Goal: Task Accomplishment & Management: Use online tool/utility

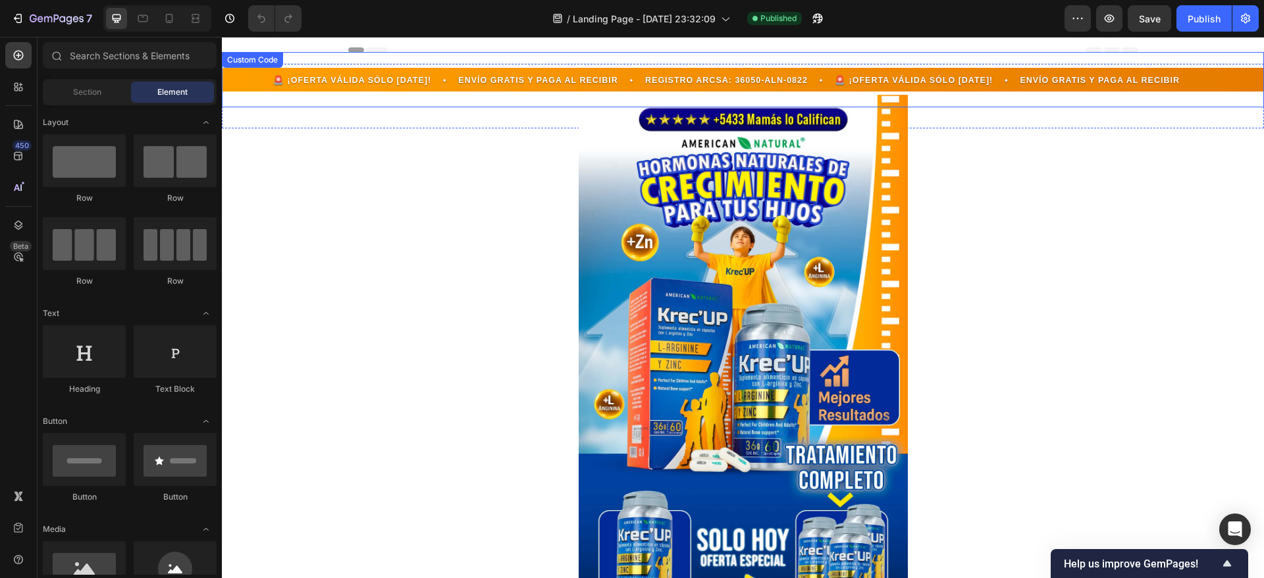
click at [727, 80] on span "🚨 ¡OFERTA VÁLIDA SÓLO [DATE]! • ENVÍO GRATIS Y PAGA AL RECIBIR • REGISTRO ARCSA…" at bounding box center [1196, 80] width 939 height 13
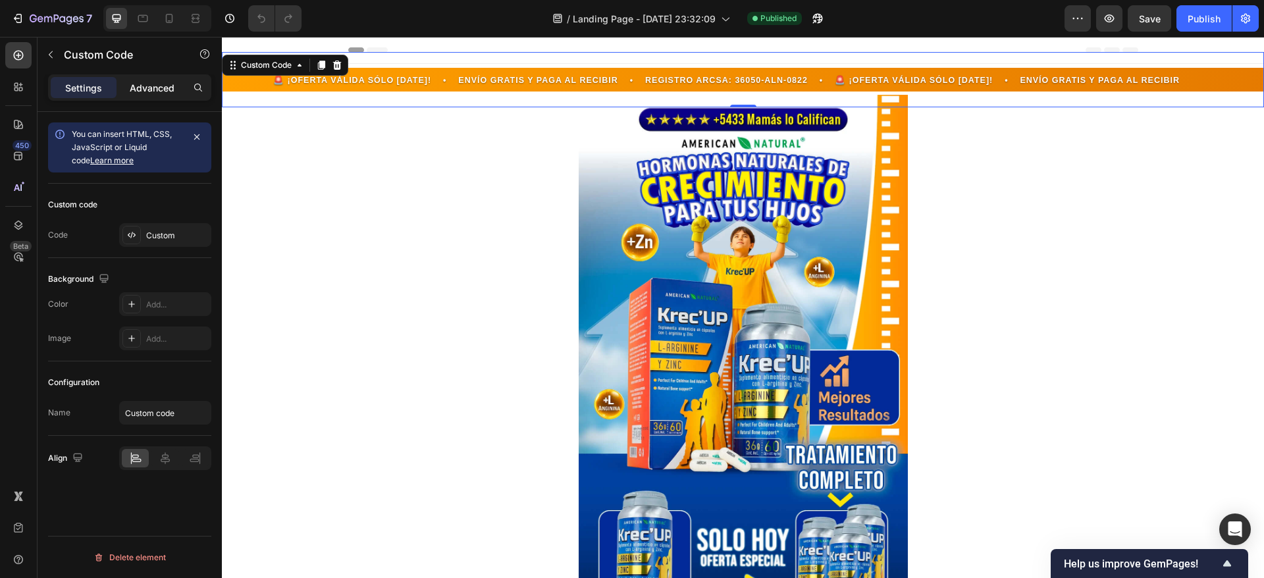
click at [154, 86] on p "Advanced" at bounding box center [152, 88] width 45 height 14
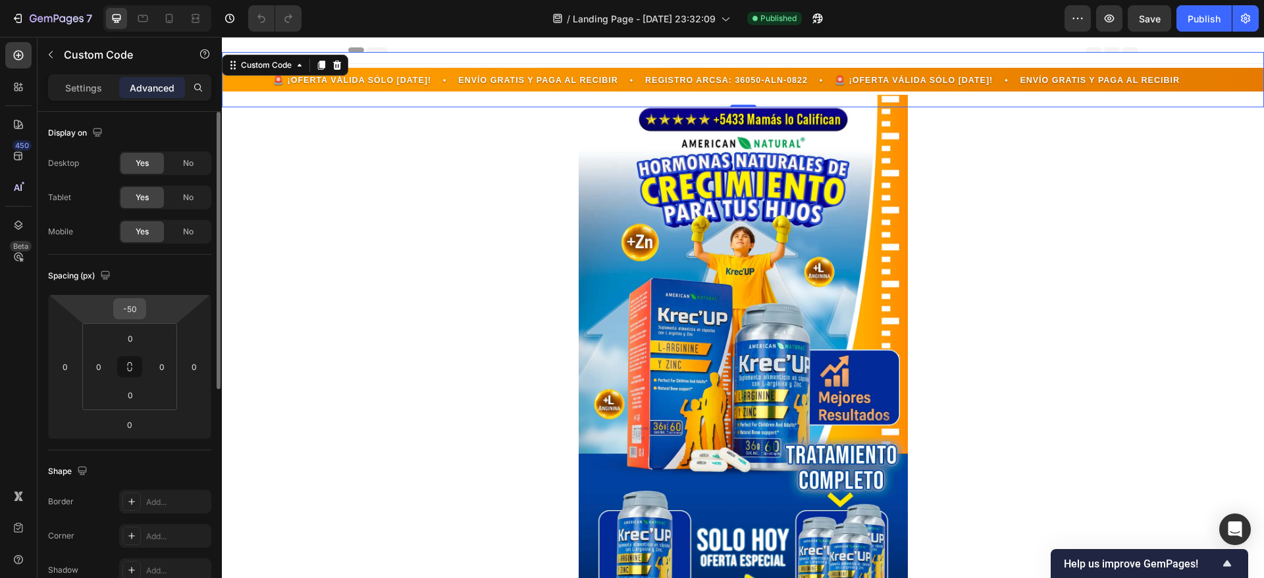
click at [134, 307] on input "-50" at bounding box center [129, 309] width 26 height 20
click at [131, 307] on input "-50" at bounding box center [129, 309] width 26 height 20
type input "-55"
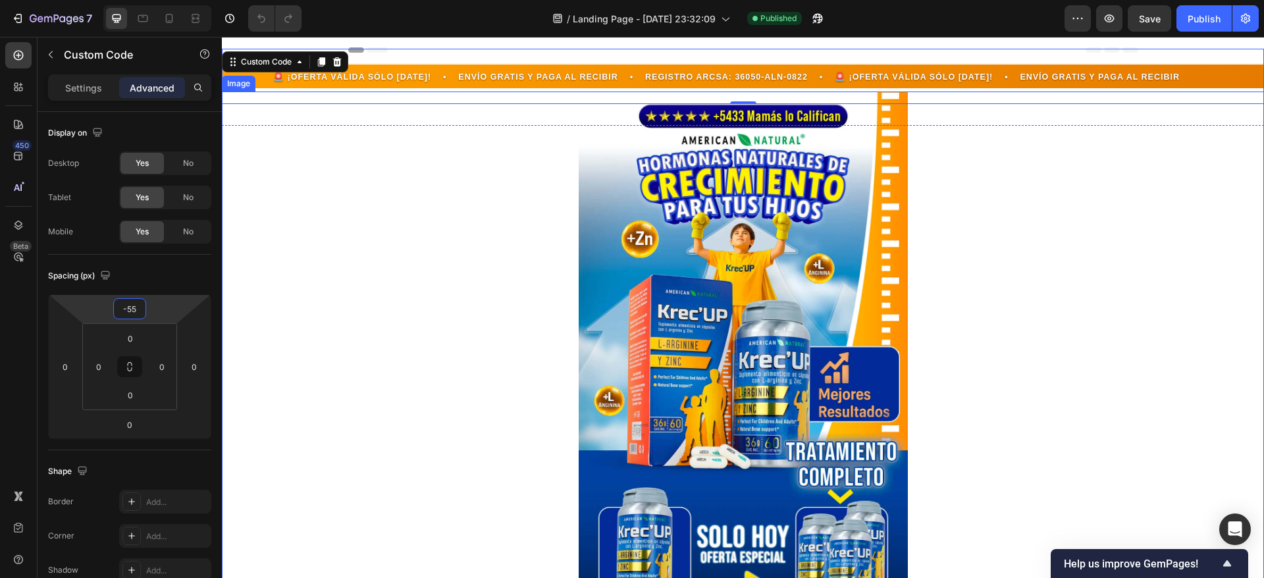
click at [1110, 199] on div at bounding box center [743, 371] width 1042 height 561
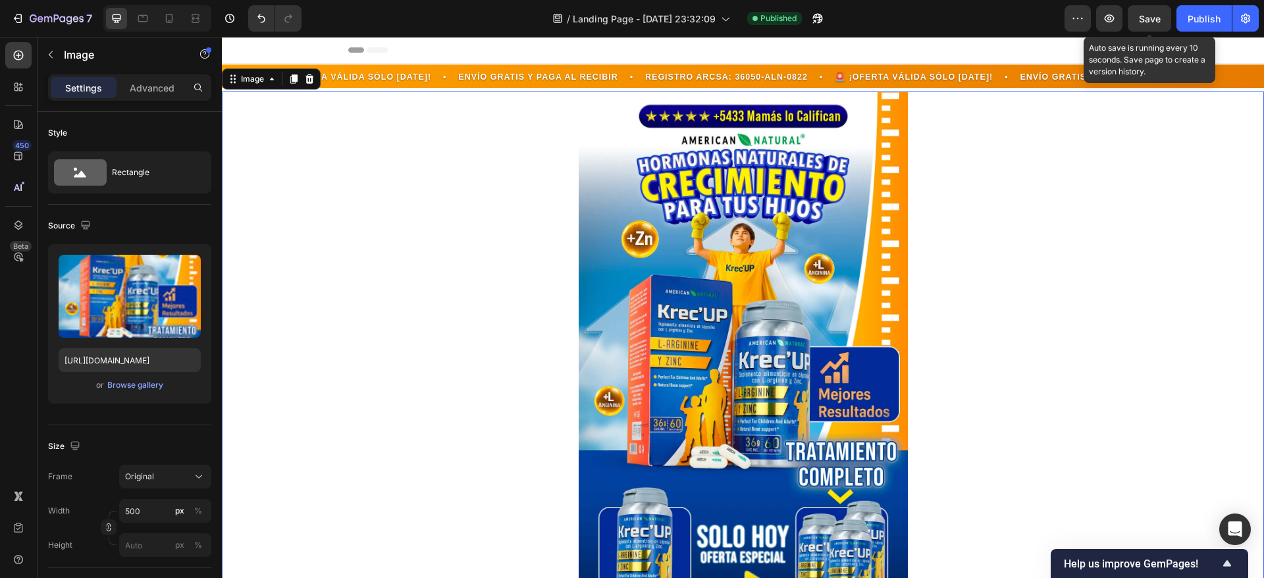
drag, startPoint x: 1156, startPoint y: 20, endPoint x: 1173, endPoint y: 26, distance: 18.3
click at [1156, 19] on span "Save" at bounding box center [1150, 18] width 22 height 11
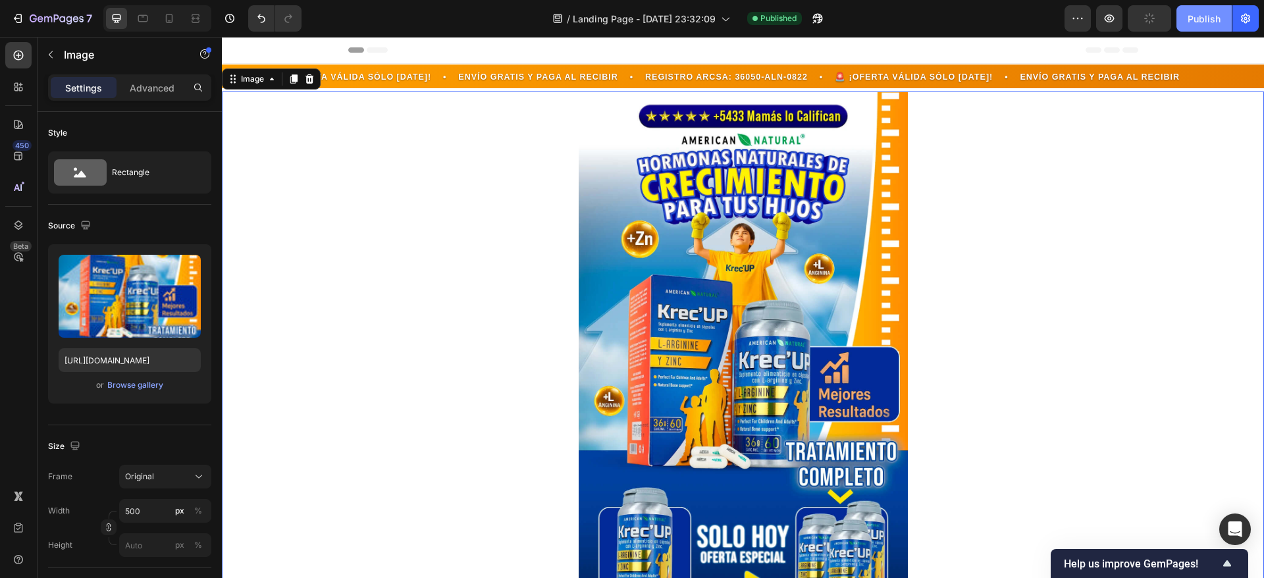
click at [1185, 17] on button "Publish" at bounding box center [1203, 18] width 55 height 26
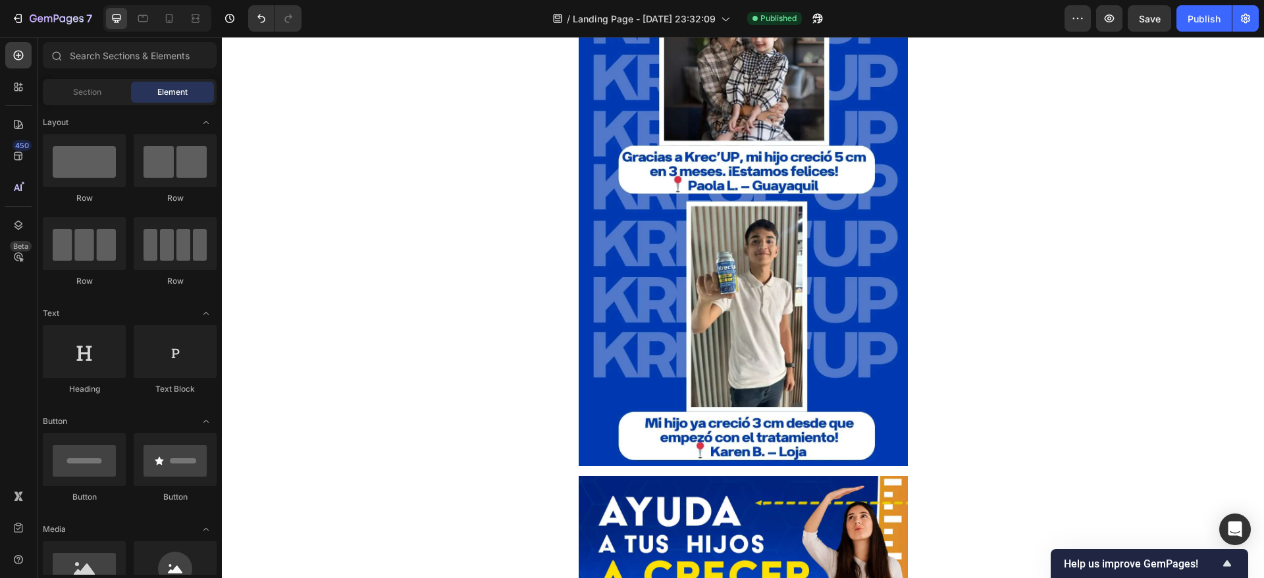
scroll to position [944, 0]
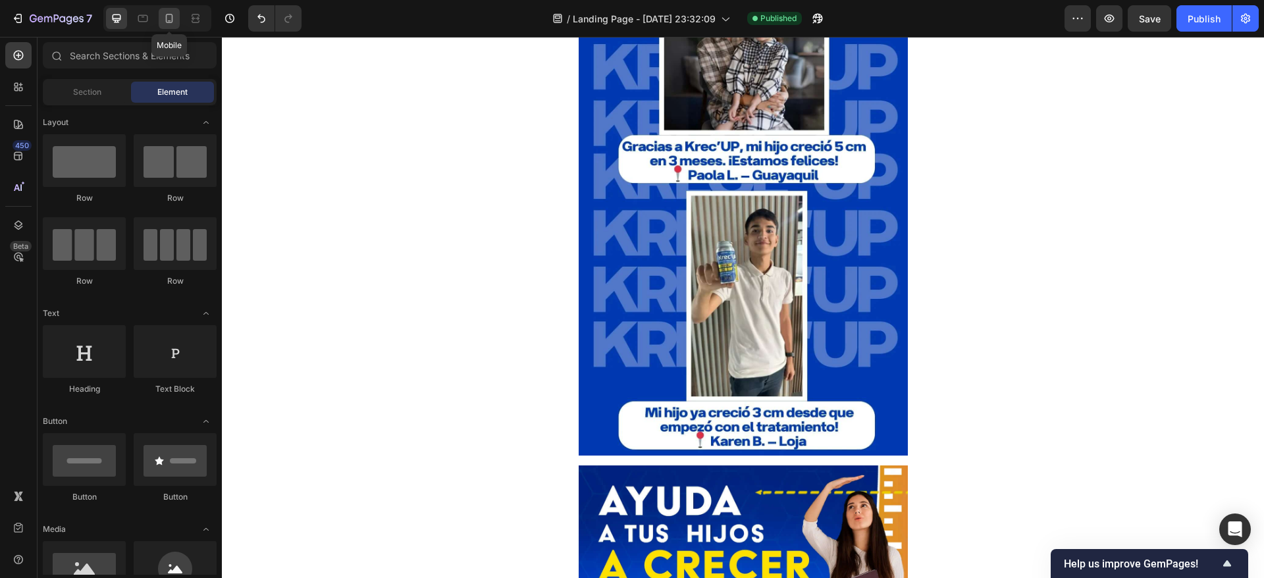
click at [166, 22] on icon at bounding box center [169, 18] width 13 height 13
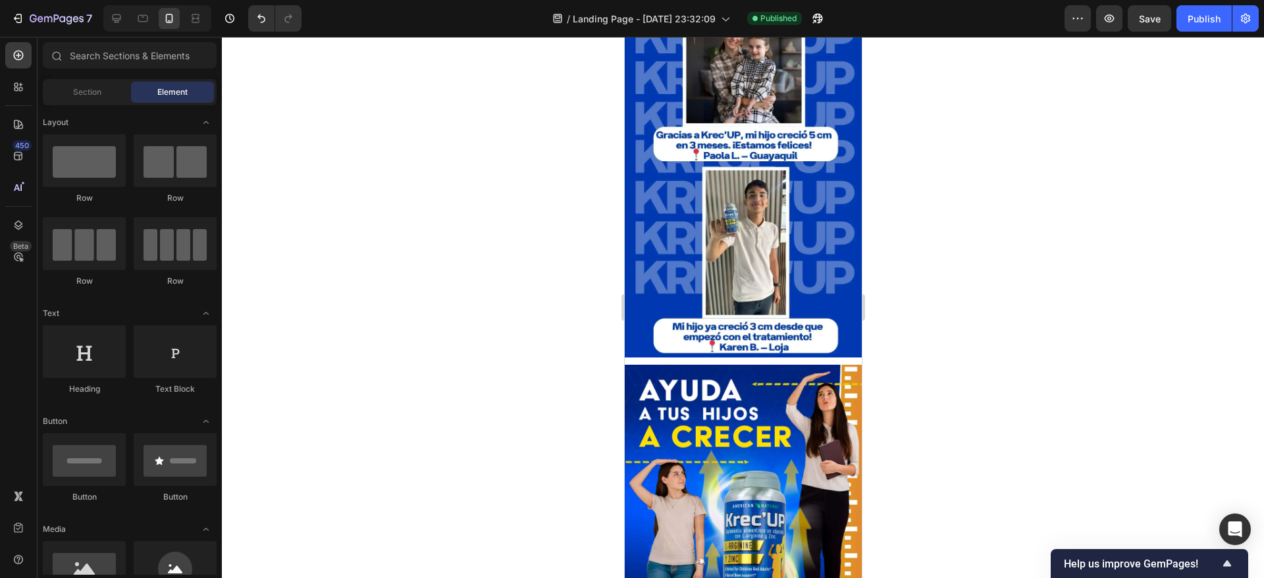
scroll to position [707, 0]
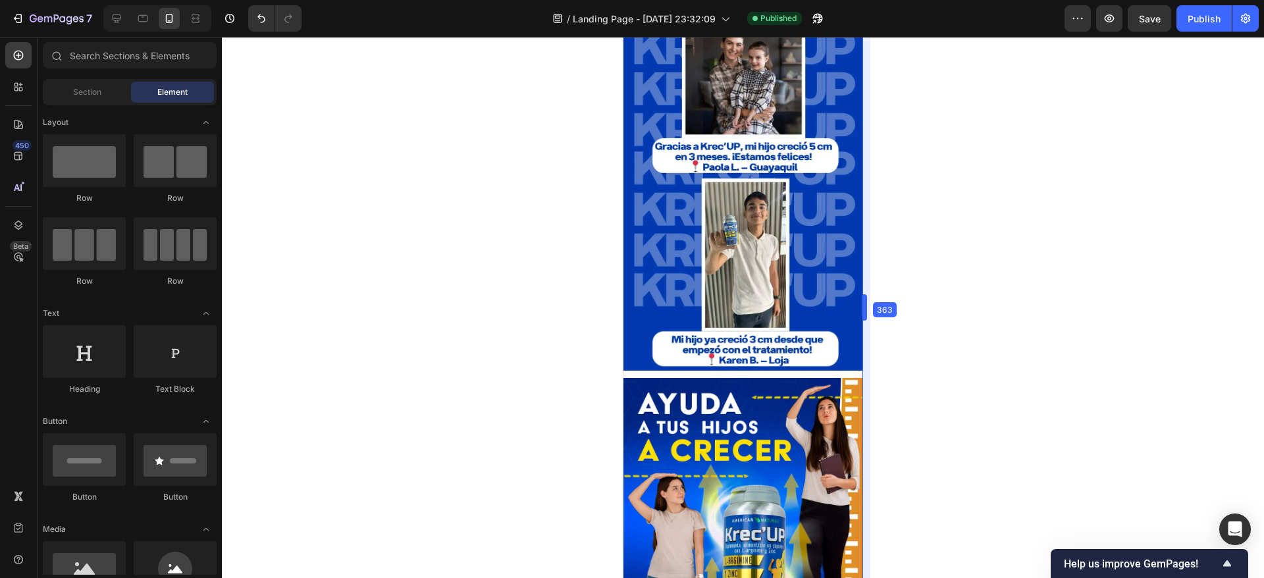
drag, startPoint x: 863, startPoint y: 113, endPoint x: 865, endPoint y: 140, distance: 27.7
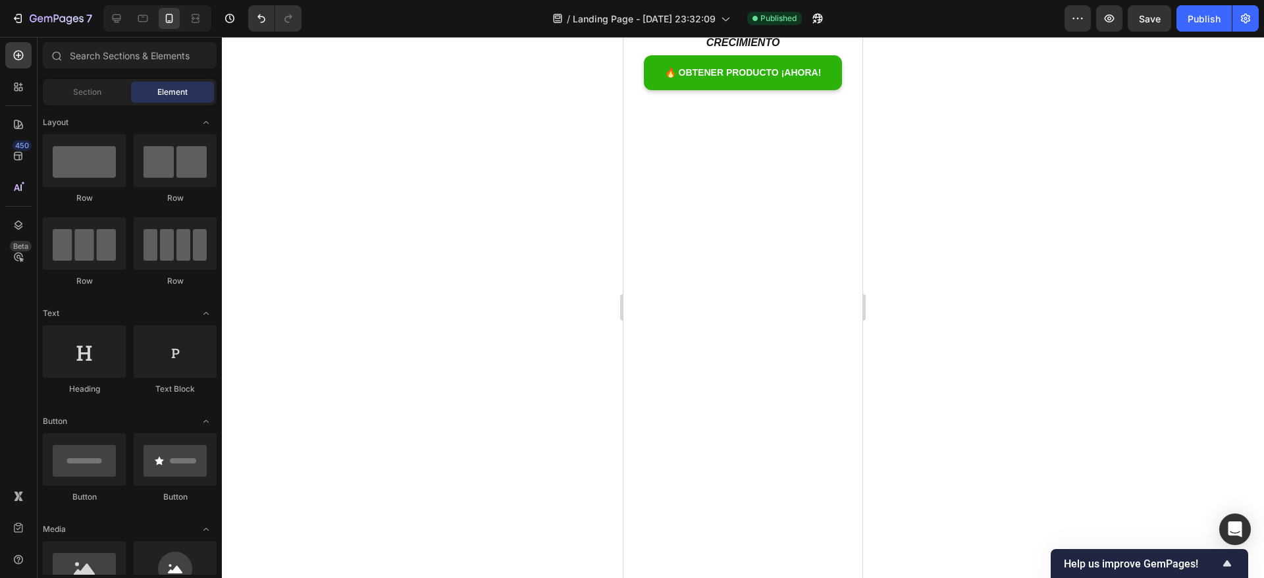
scroll to position [9, 0]
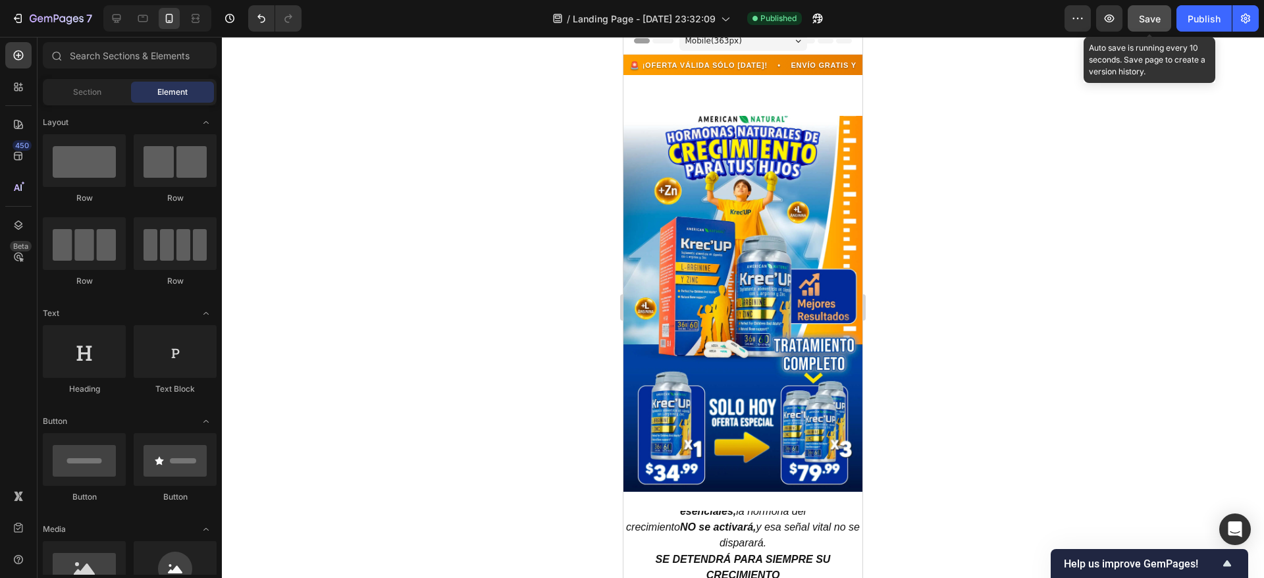
click at [1144, 16] on span "Save" at bounding box center [1150, 18] width 22 height 11
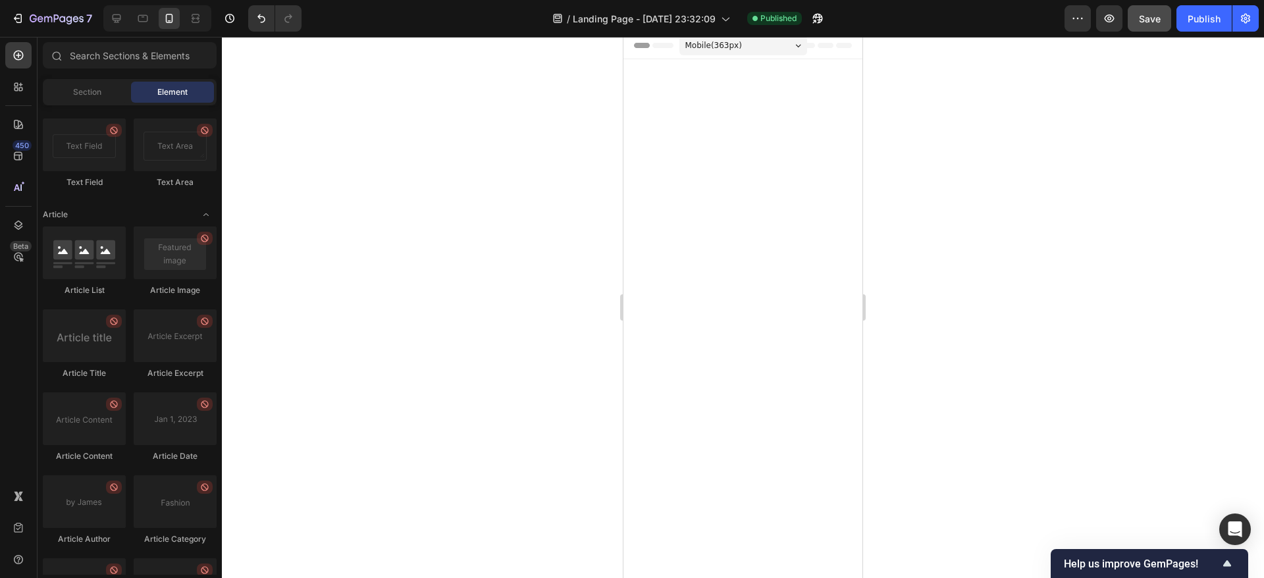
scroll to position [894, 0]
